Goal: Task Accomplishment & Management: Use online tool/utility

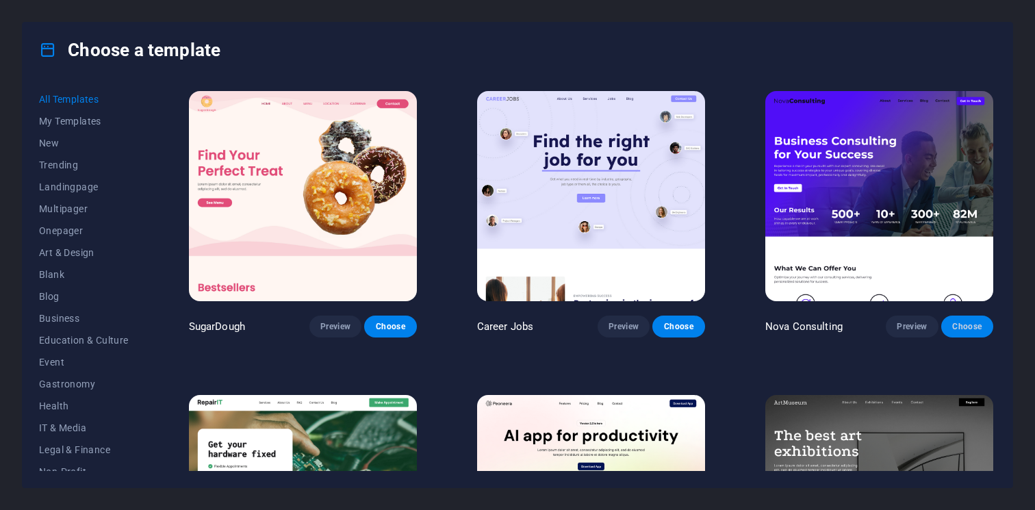
click at [976, 331] on button "Choose" at bounding box center [967, 327] width 52 height 22
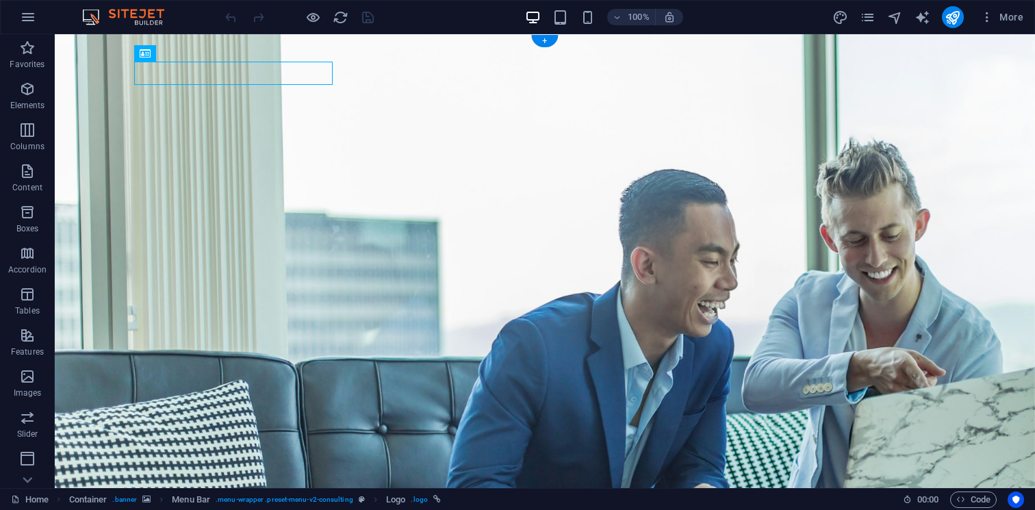
select select "px"
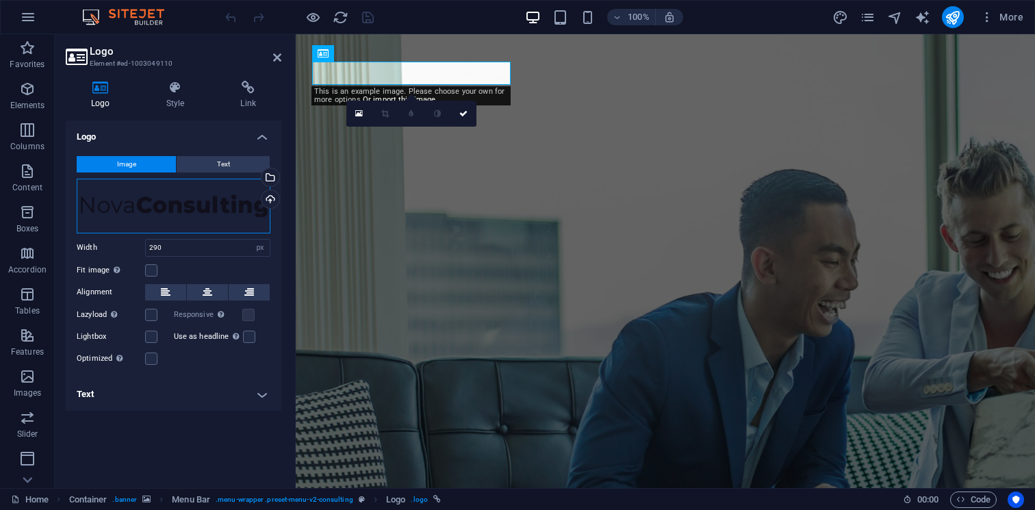
click at [157, 205] on div "Drag files here, click to choose files or select files from Files or our free s…" at bounding box center [174, 206] width 194 height 55
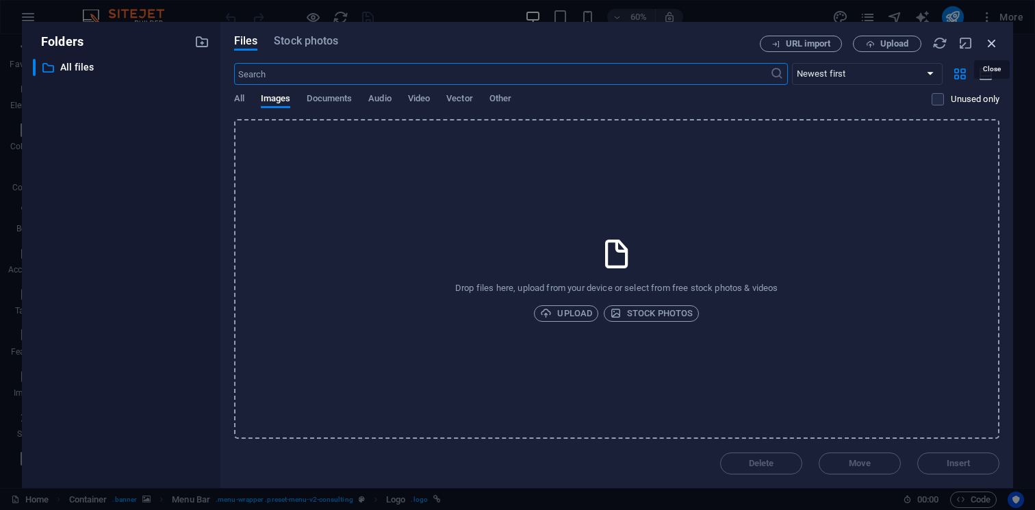
click at [991, 40] on icon "button" at bounding box center [992, 43] width 15 height 15
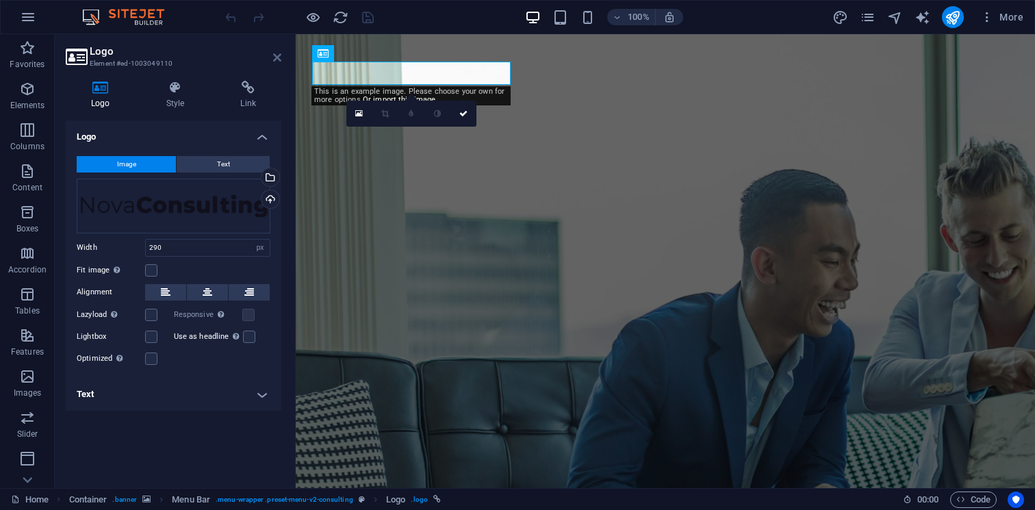
click at [277, 61] on icon at bounding box center [277, 57] width 8 height 11
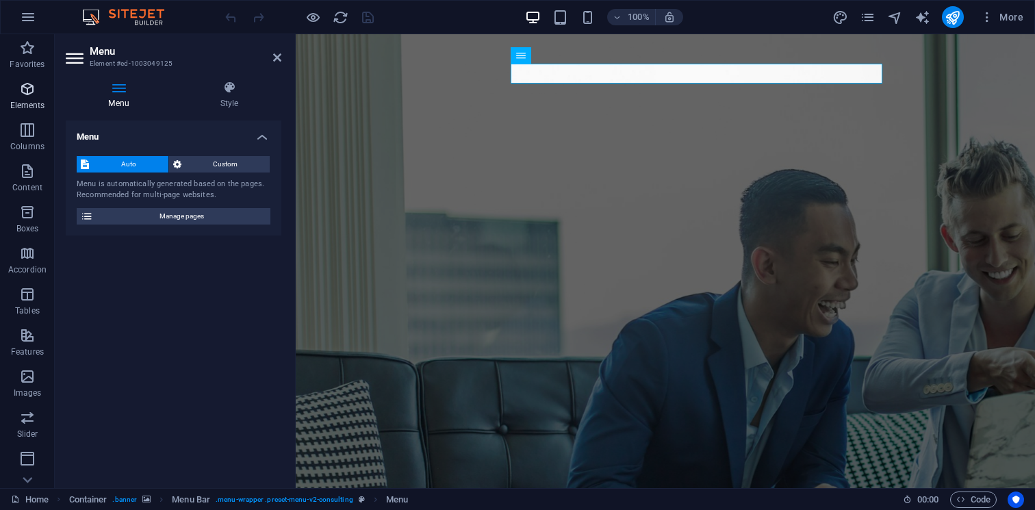
click at [23, 92] on icon "button" at bounding box center [27, 89] width 16 height 16
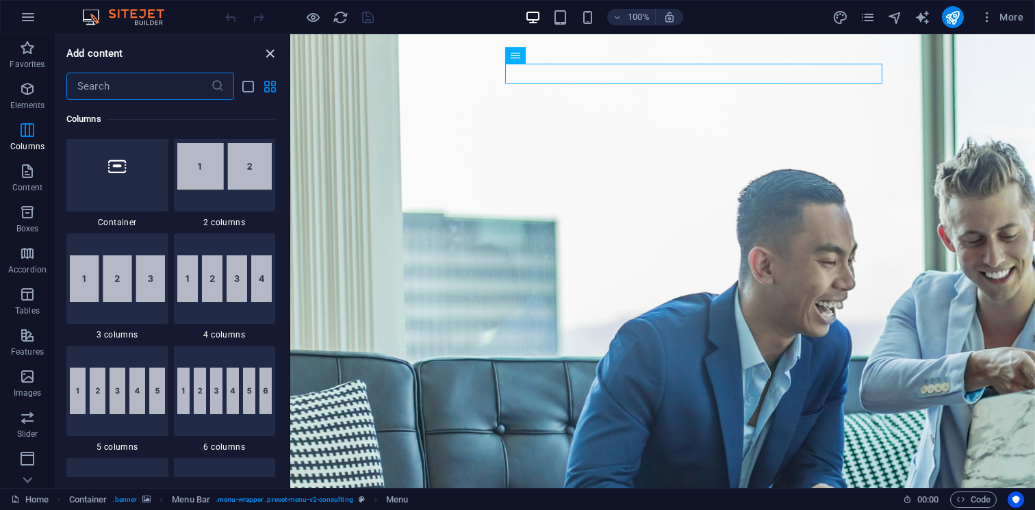
click at [268, 53] on icon "close panel" at bounding box center [270, 54] width 16 height 16
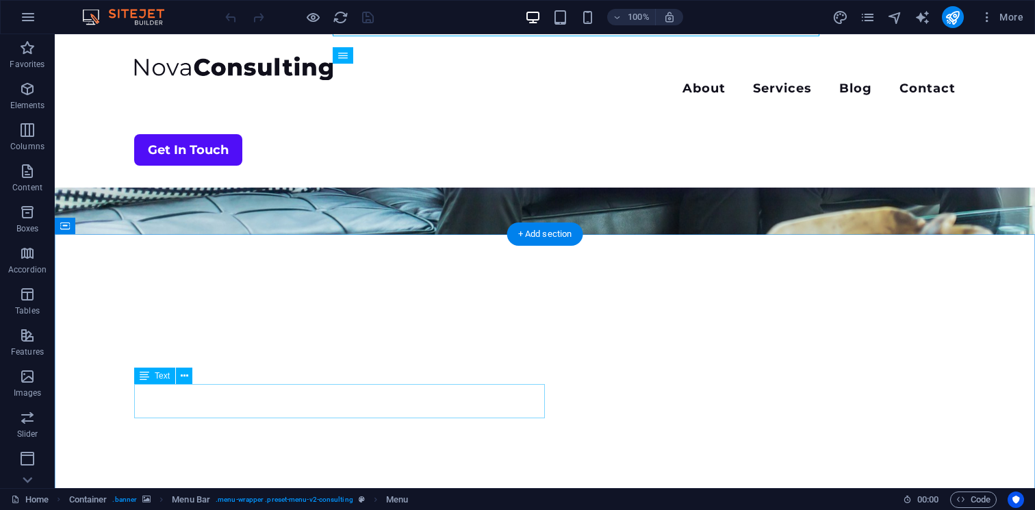
scroll to position [367, 0]
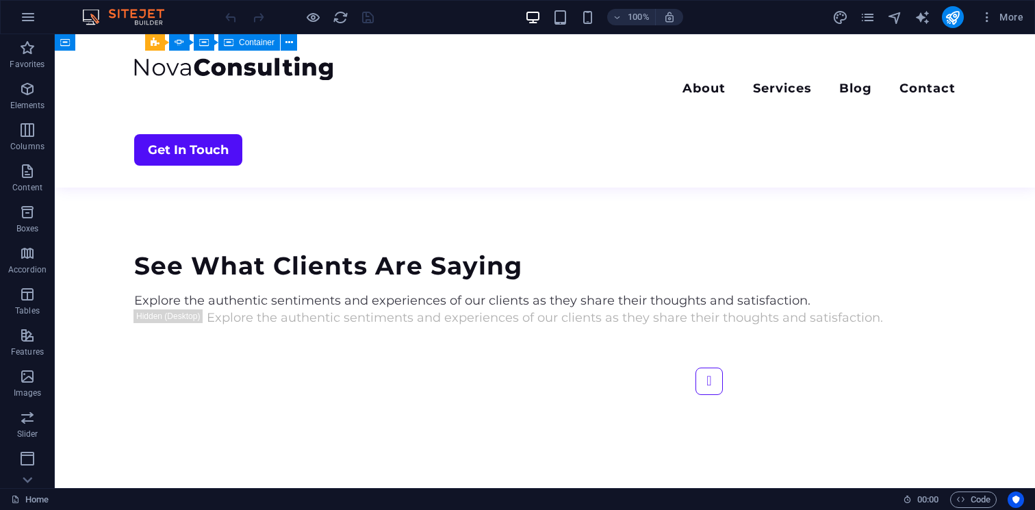
scroll to position [3228, 0]
